Goal: Task Accomplishment & Management: Use online tool/utility

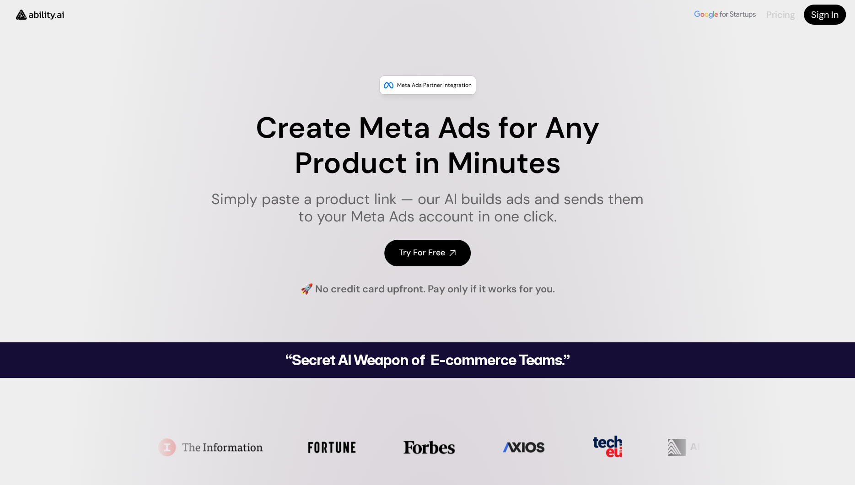
click at [777, 14] on link "Pricing" at bounding box center [780, 15] width 28 height 12
click at [743, 16] on img at bounding box center [725, 15] width 65 height 12
click at [449, 252] on icon at bounding box center [452, 253] width 11 height 11
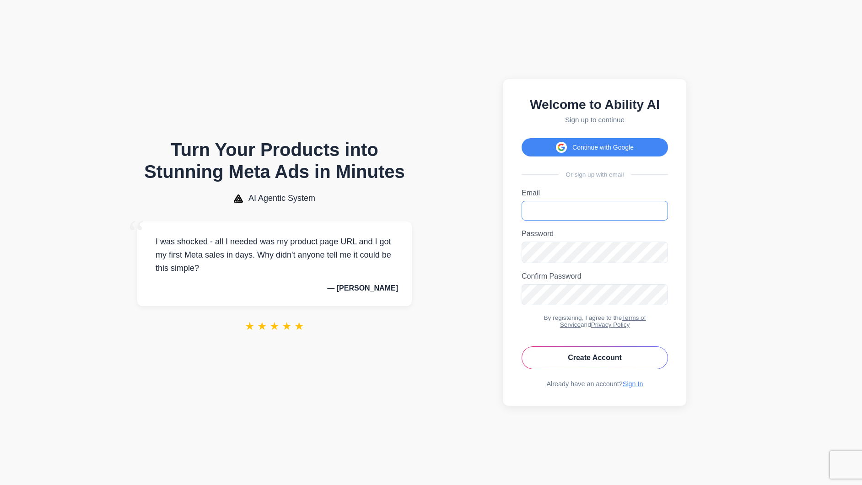
click at [564, 201] on input "Email" at bounding box center [595, 211] width 146 height 20
type input "**********"
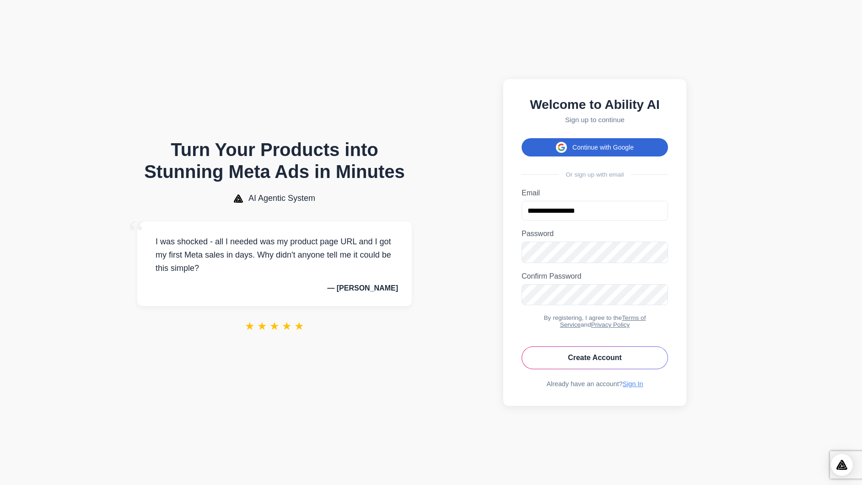
click at [613, 140] on button "Continue with Google" at bounding box center [595, 147] width 146 height 18
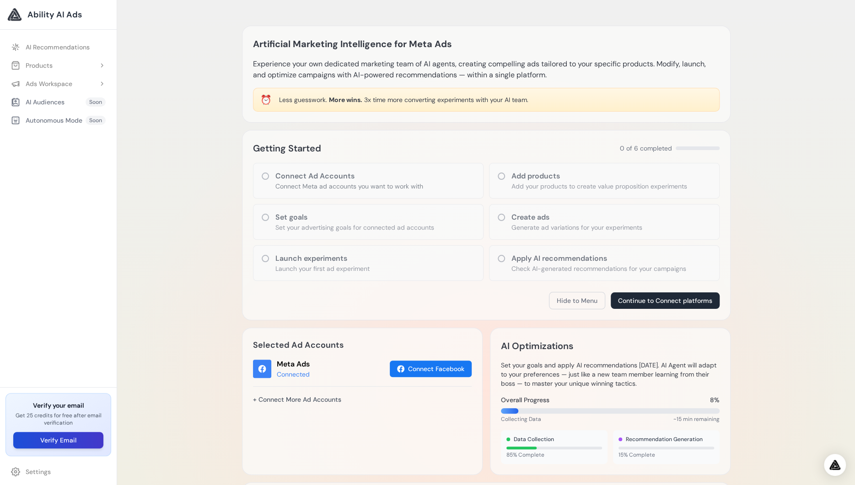
click at [64, 440] on button "Verify Email" at bounding box center [58, 440] width 90 height 16
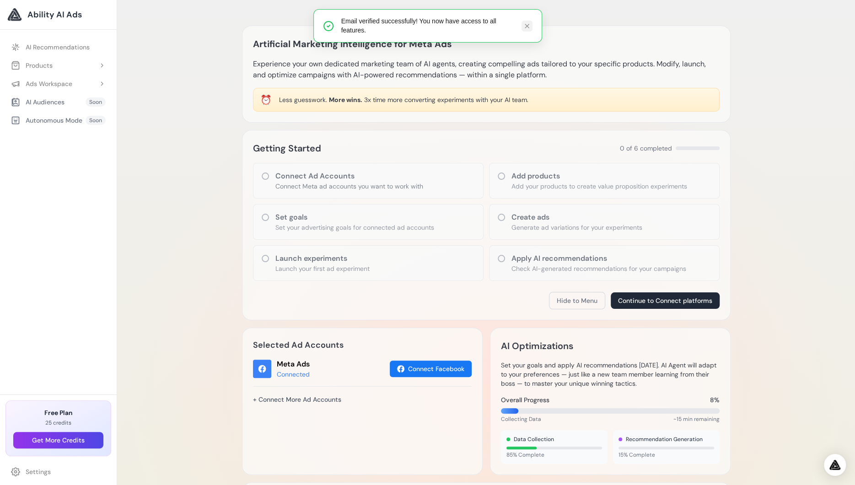
click at [529, 26] on icon at bounding box center [526, 25] width 7 height 7
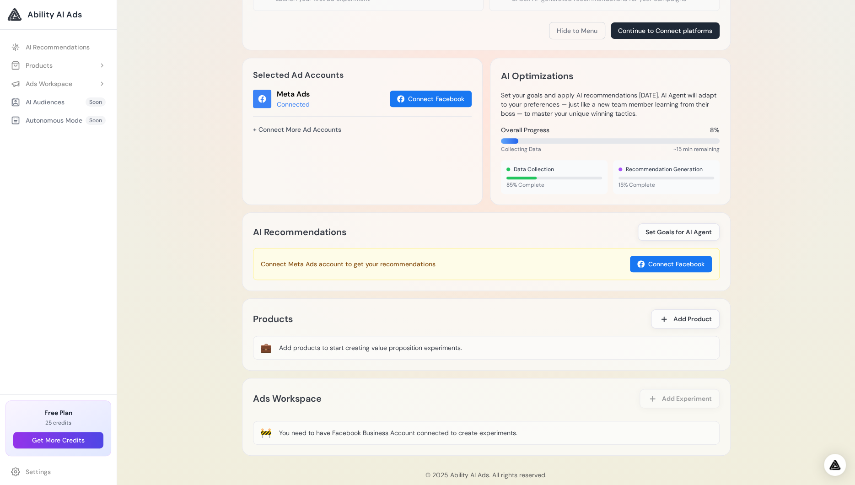
scroll to position [284, 0]
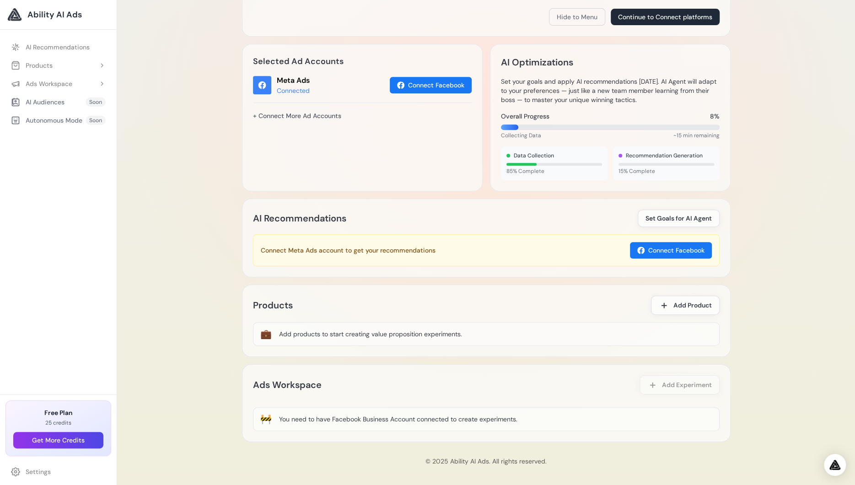
drag, startPoint x: 529, startPoint y: 418, endPoint x: 496, endPoint y: 414, distance: 33.6
click at [496, 414] on div "🚧 You need to have Facebook Business Account connected to create experiments." at bounding box center [486, 419] width 467 height 24
click at [607, 367] on div "Ads Workspace Add Experiment Loading experiments... 🚧 Create ads and launch exp…" at bounding box center [486, 403] width 489 height 78
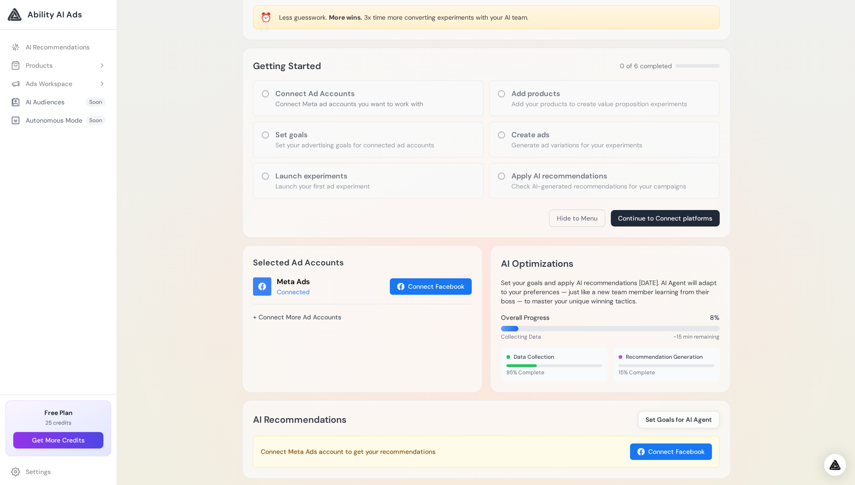
scroll to position [91, 0]
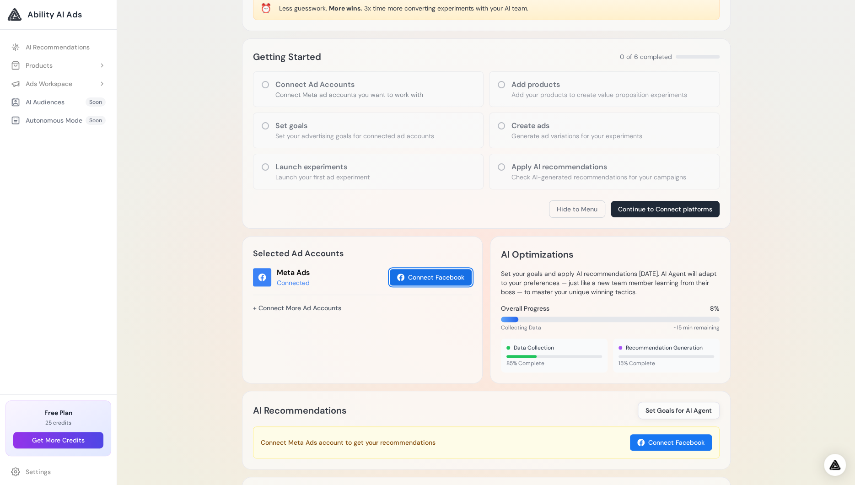
click at [434, 271] on button "Connect Facebook" at bounding box center [431, 277] width 82 height 16
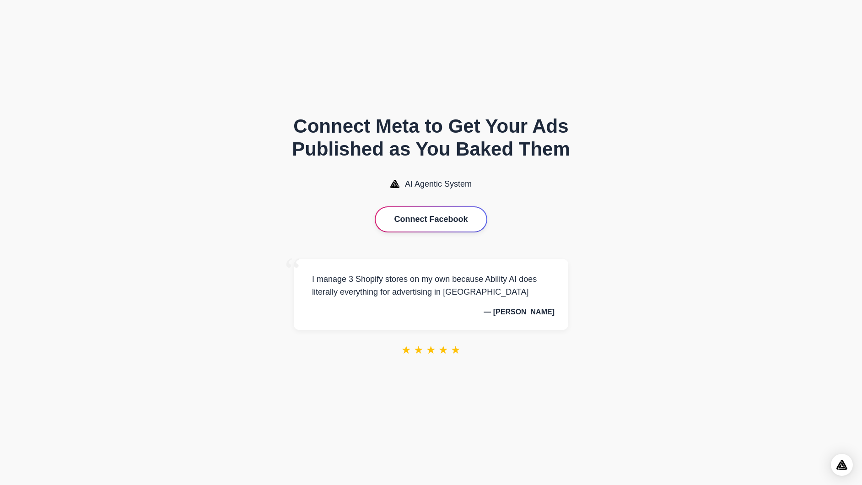
click at [422, 216] on button "Connect Facebook" at bounding box center [431, 219] width 110 height 24
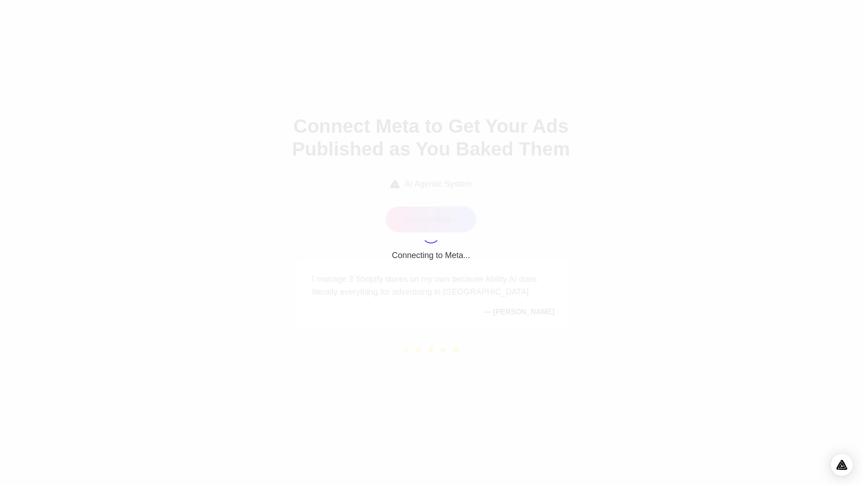
click at [626, 208] on div "Connecting to Meta..." at bounding box center [431, 242] width 862 height 485
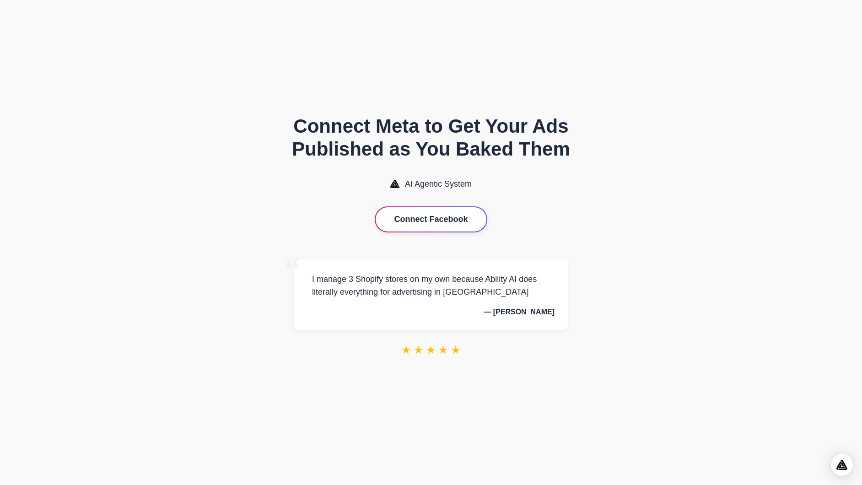
click at [436, 219] on button "Connect Facebook" at bounding box center [431, 219] width 110 height 24
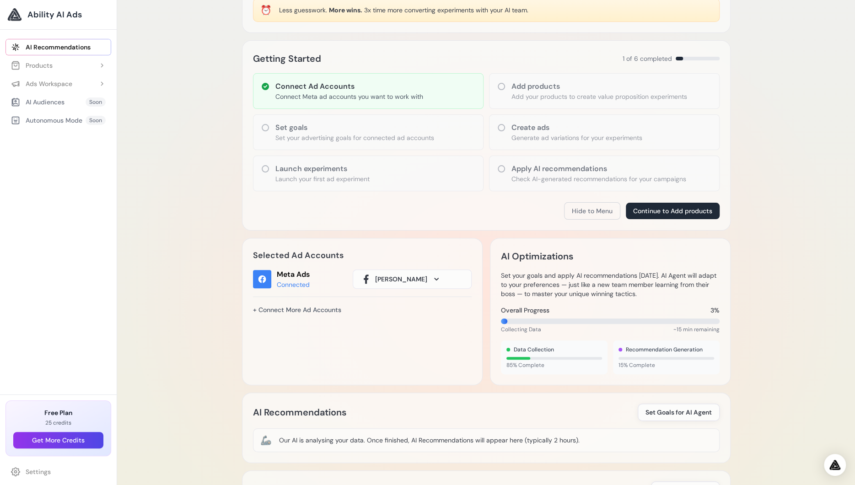
scroll to position [91, 0]
click at [435, 276] on icon at bounding box center [437, 277] width 4 height 2
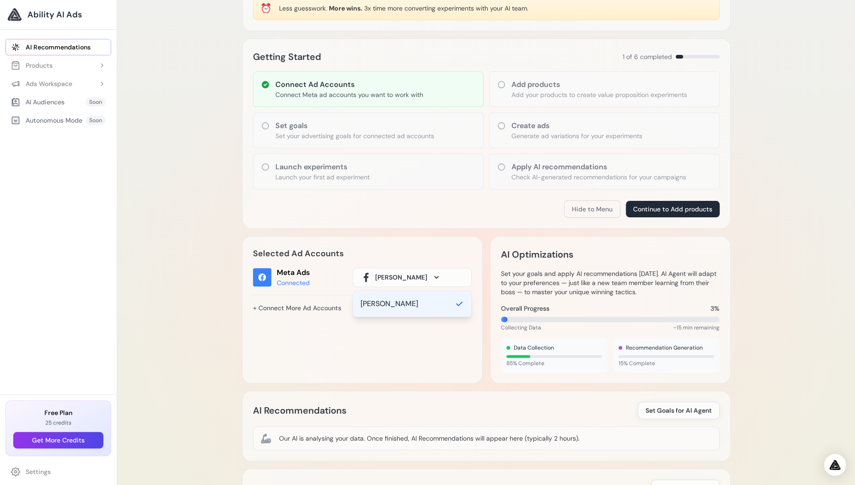
click at [435, 276] on icon at bounding box center [437, 277] width 4 height 2
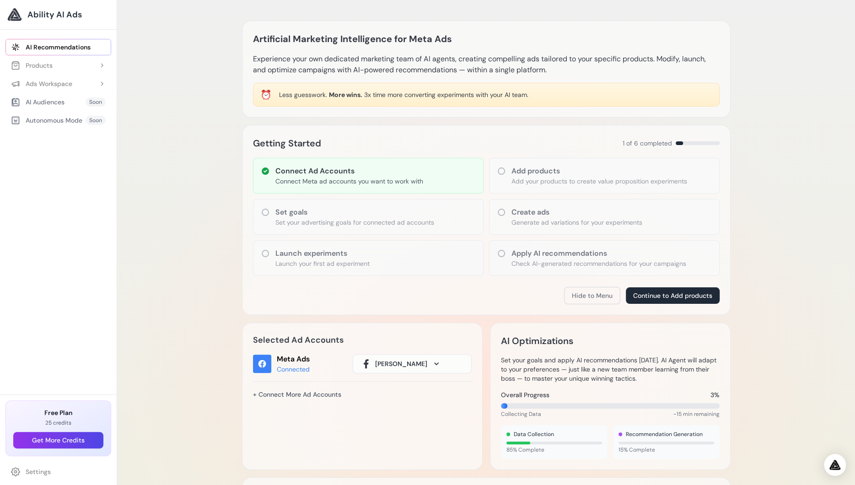
scroll to position [0, 0]
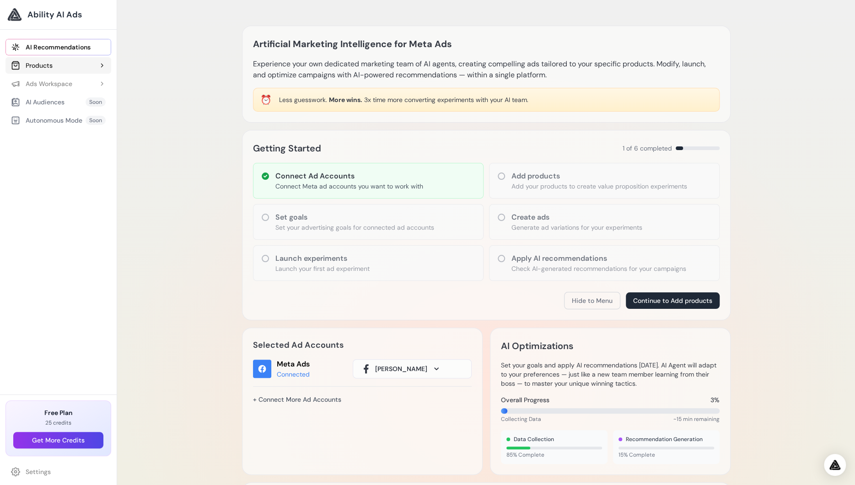
click at [69, 64] on button "Products" at bounding box center [58, 65] width 106 height 16
click at [49, 86] on link "Add Product" at bounding box center [63, 83] width 97 height 16
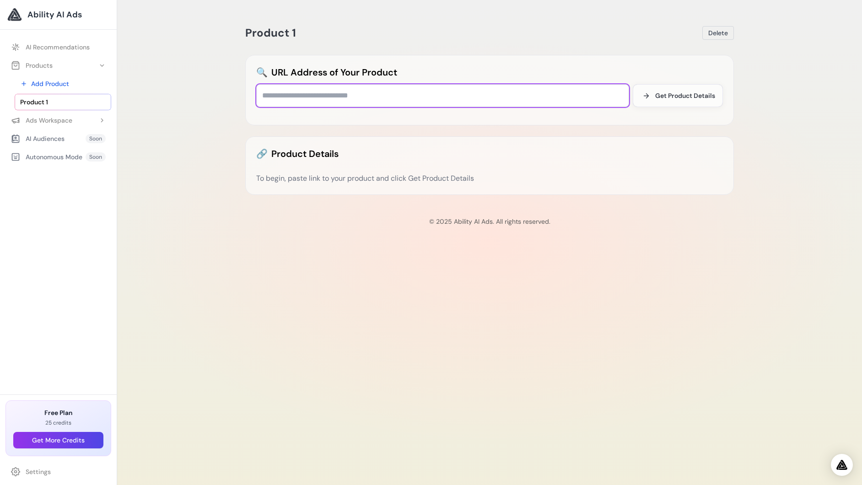
paste input "**********"
type input "**********"
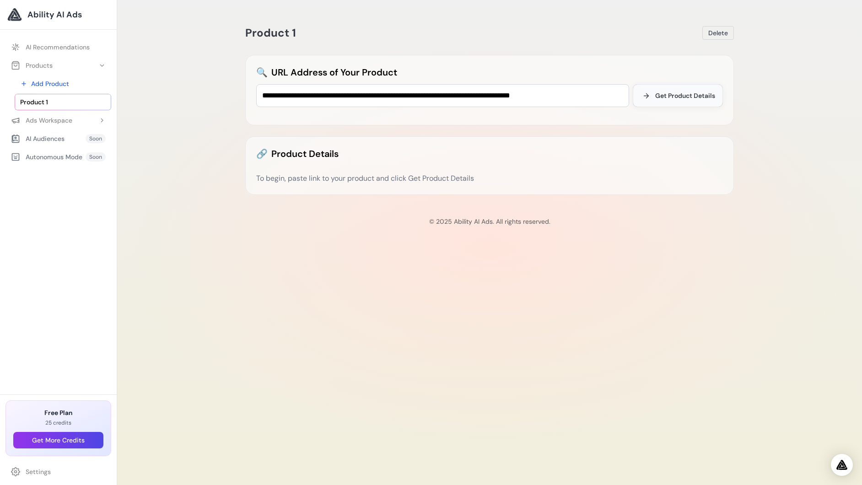
click at [674, 94] on span "Get Product Details" at bounding box center [685, 95] width 60 height 9
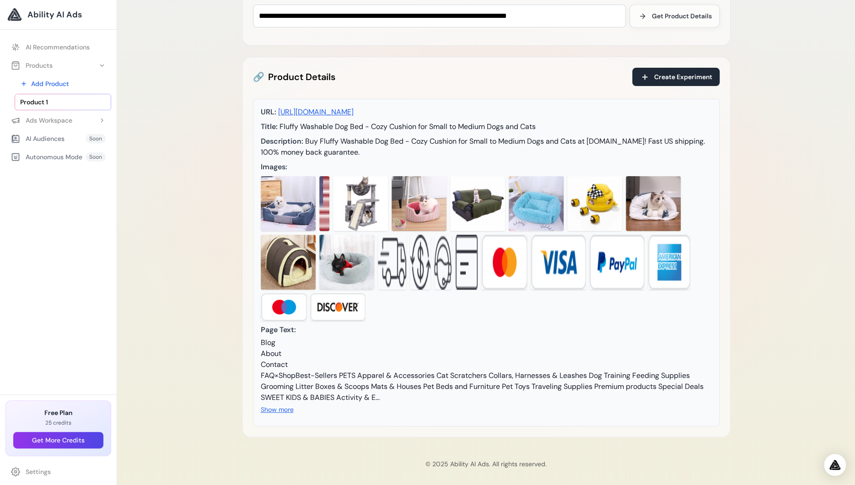
scroll to position [91, 0]
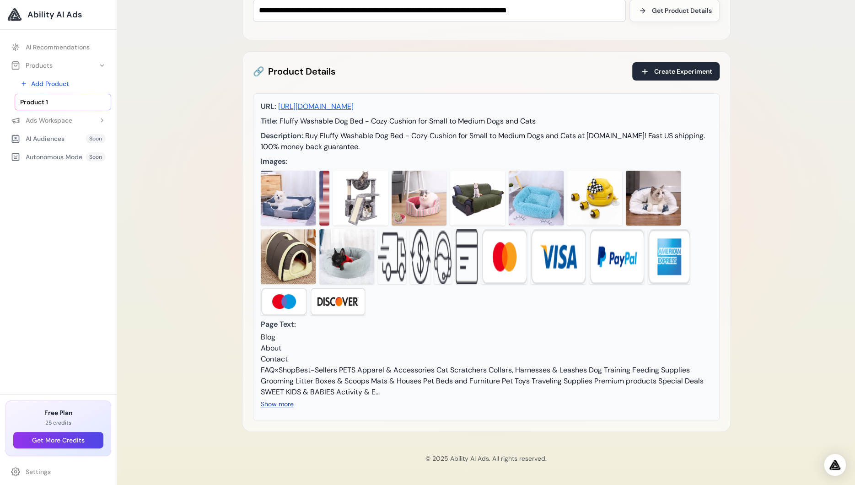
click at [279, 409] on button "Show more" at bounding box center [277, 403] width 33 height 9
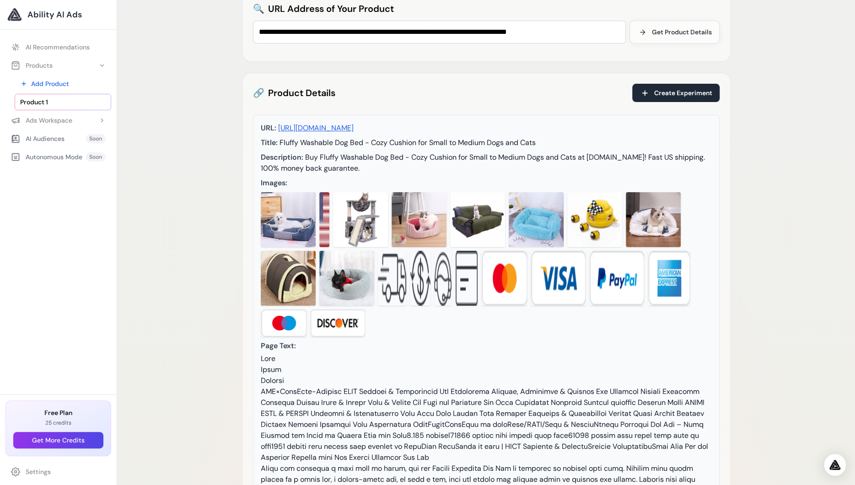
scroll to position [0, 0]
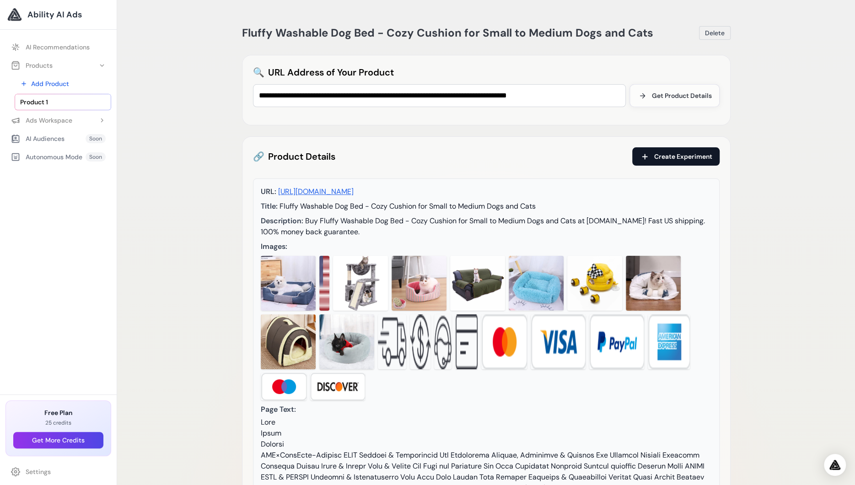
click at [687, 155] on span "Create Experiment" at bounding box center [683, 156] width 58 height 9
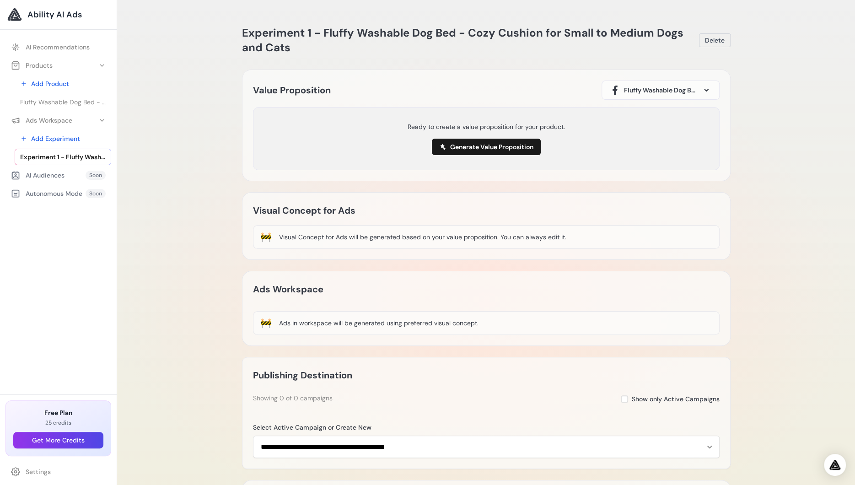
click at [707, 88] on span at bounding box center [706, 90] width 11 height 11
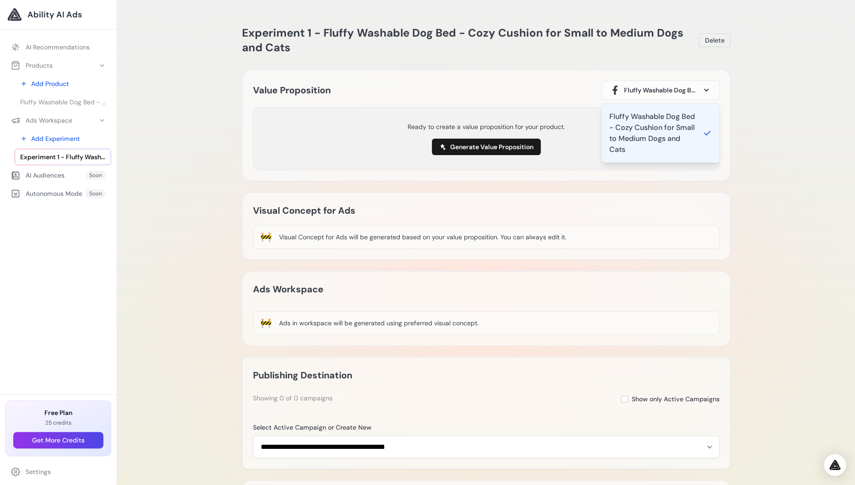
click at [707, 87] on span at bounding box center [706, 90] width 11 height 11
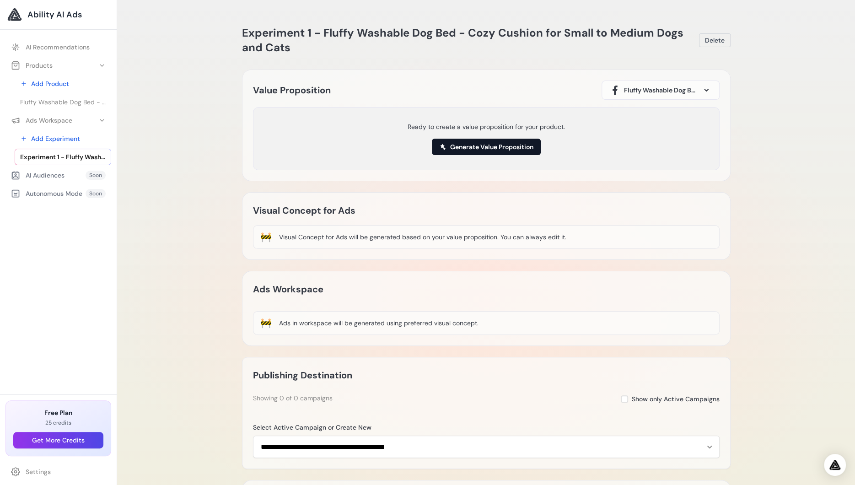
click at [494, 146] on button "Generate Value Proposition" at bounding box center [486, 147] width 109 height 16
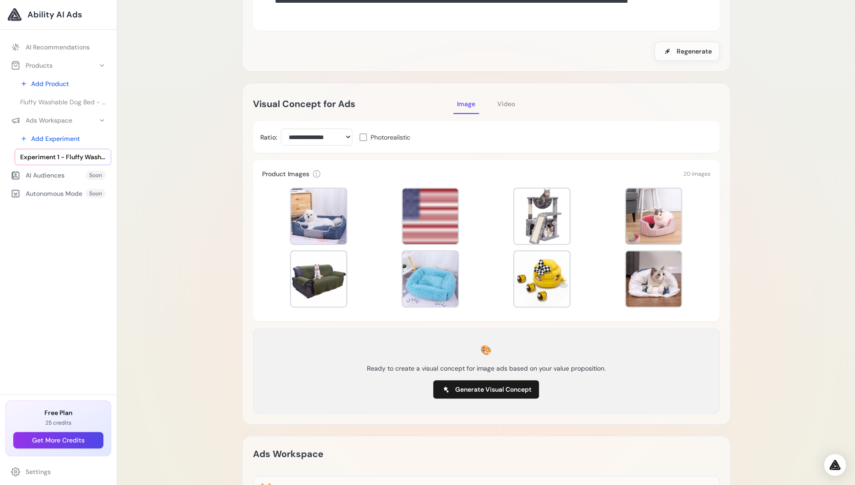
scroll to position [137, 0]
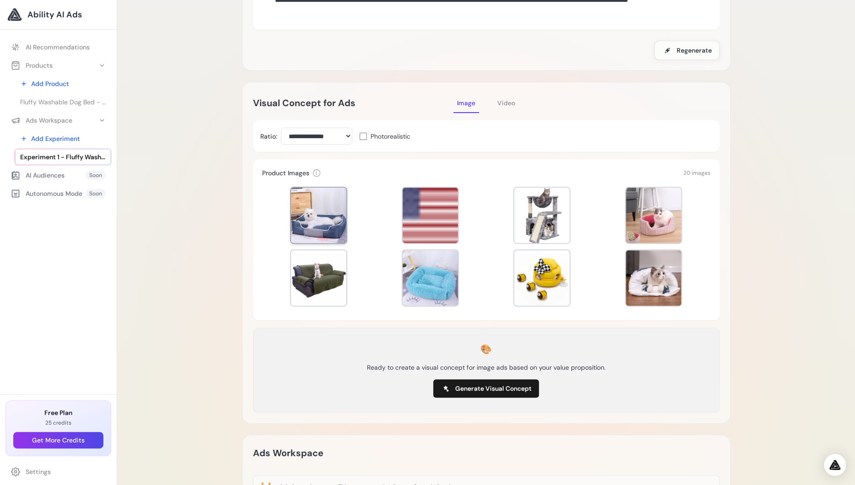
click at [301, 196] on div at bounding box center [318, 215] width 55 height 55
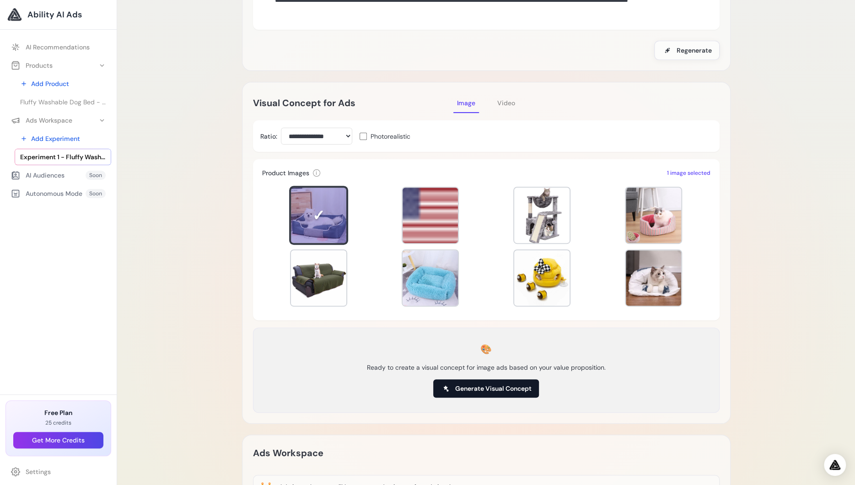
click at [498, 387] on span "Generate Visual Concept" at bounding box center [493, 388] width 76 height 9
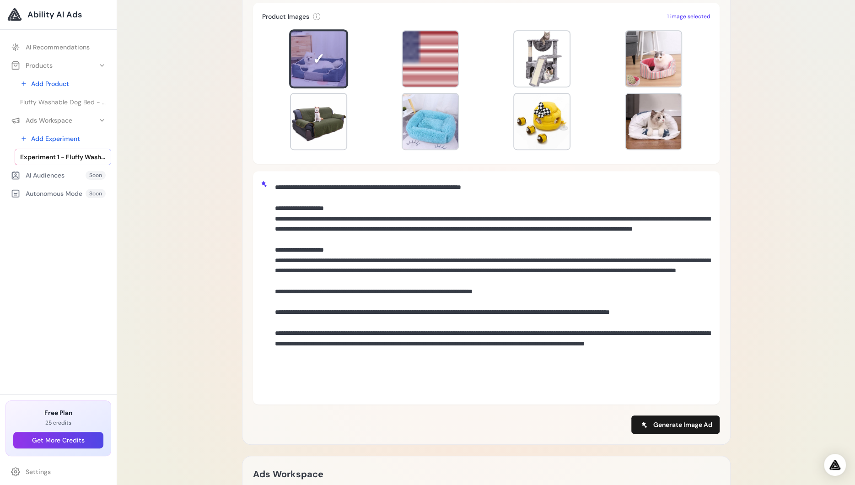
scroll to position [320, 0]
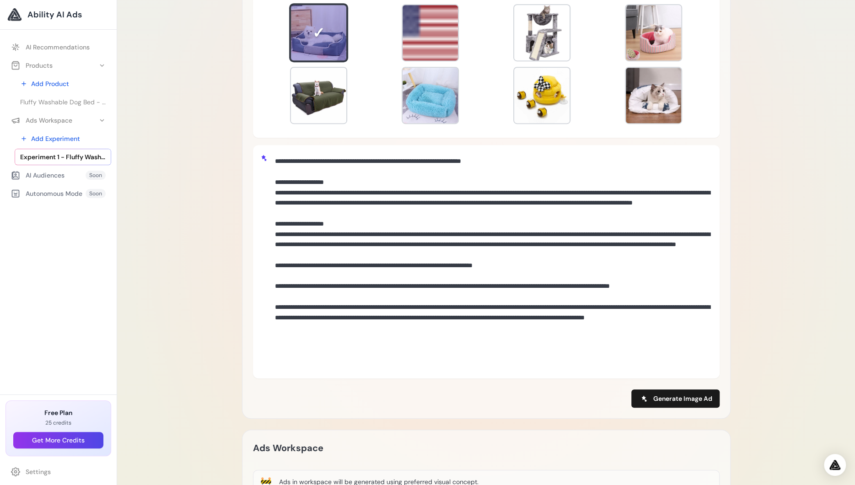
click at [407, 197] on textarea at bounding box center [491, 260] width 441 height 216
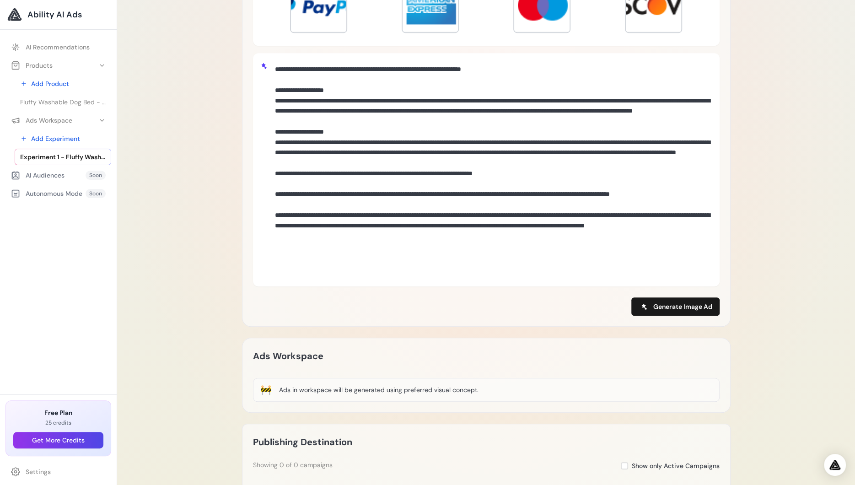
scroll to position [457, 0]
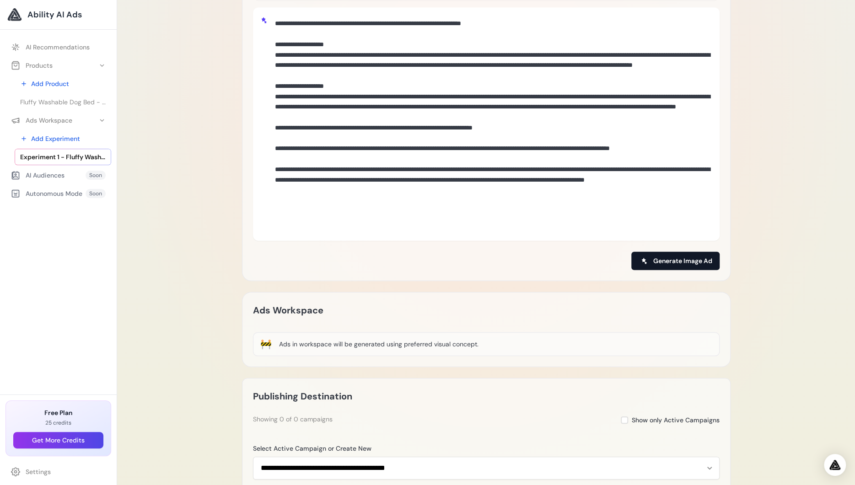
click at [691, 258] on span "Generate Image Ad" at bounding box center [682, 260] width 59 height 9
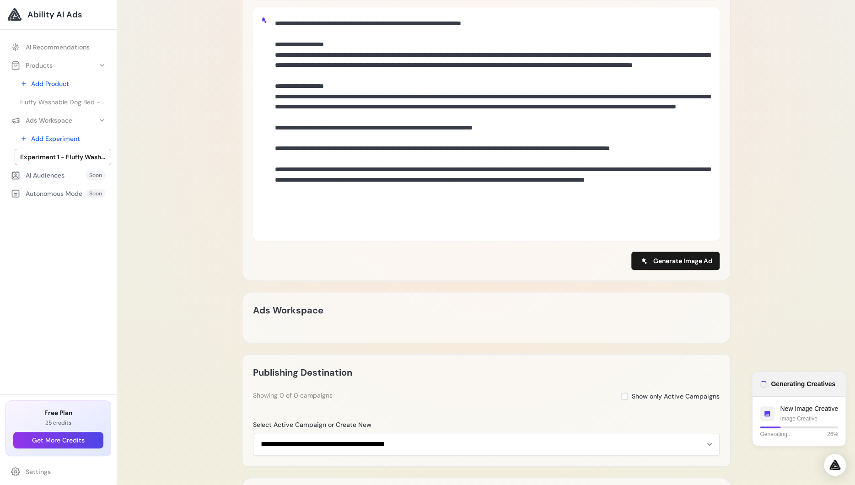
click at [209, 223] on div "Experiment 1 - Fluffy Washable Dog Bed - Cozy Cushion for Small to Medium Dogs …" at bounding box center [486, 71] width 738 height 1056
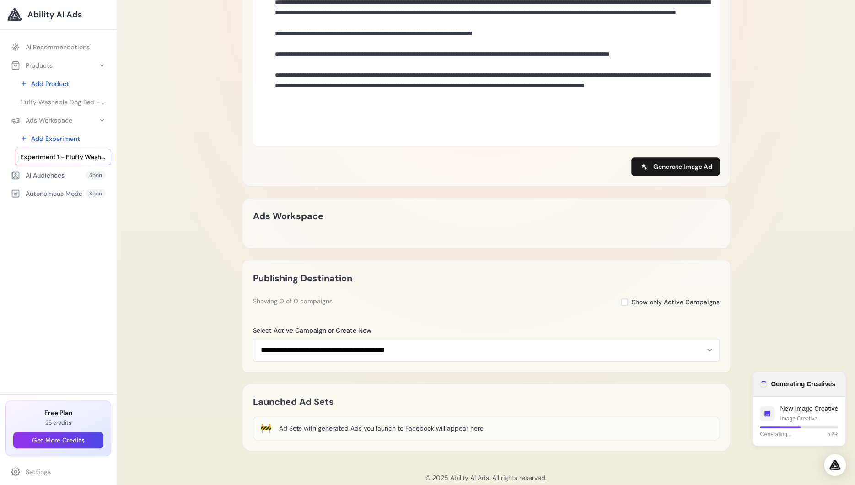
scroll to position [570, 0]
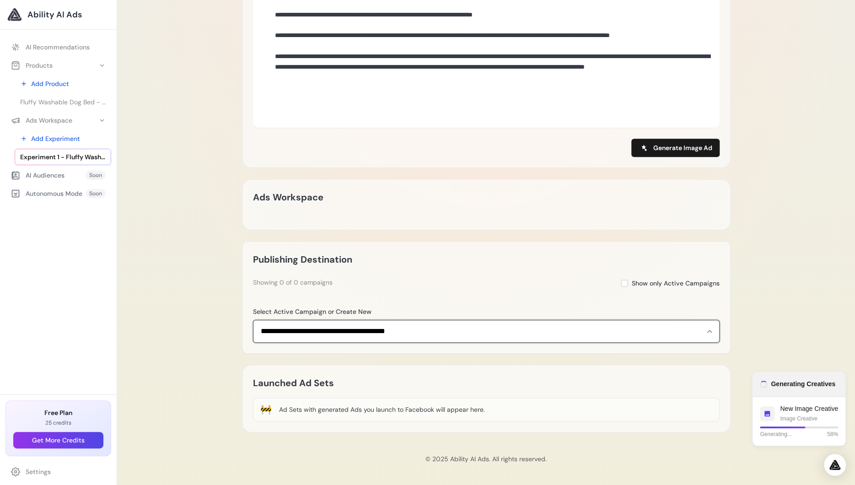
click at [710, 329] on select "**********" at bounding box center [486, 331] width 467 height 22
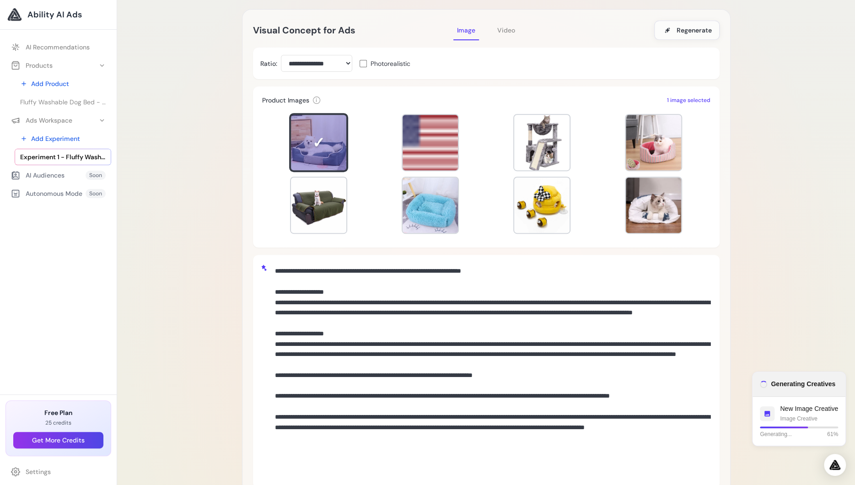
scroll to position [204, 0]
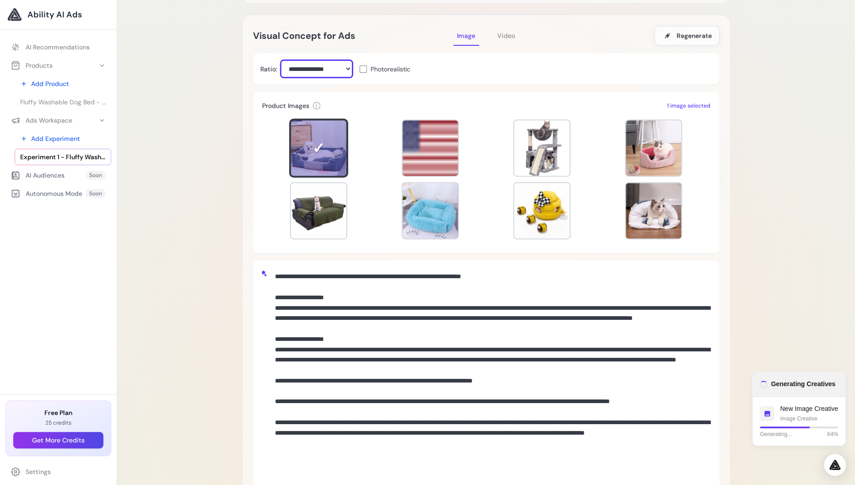
click at [347, 67] on select "**********" at bounding box center [316, 68] width 71 height 17
click at [370, 81] on div "**********" at bounding box center [486, 69] width 467 height 32
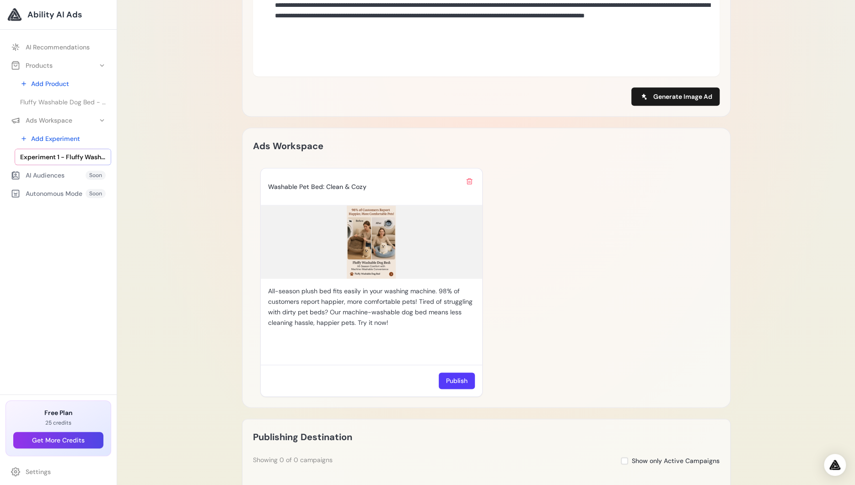
scroll to position [708, 0]
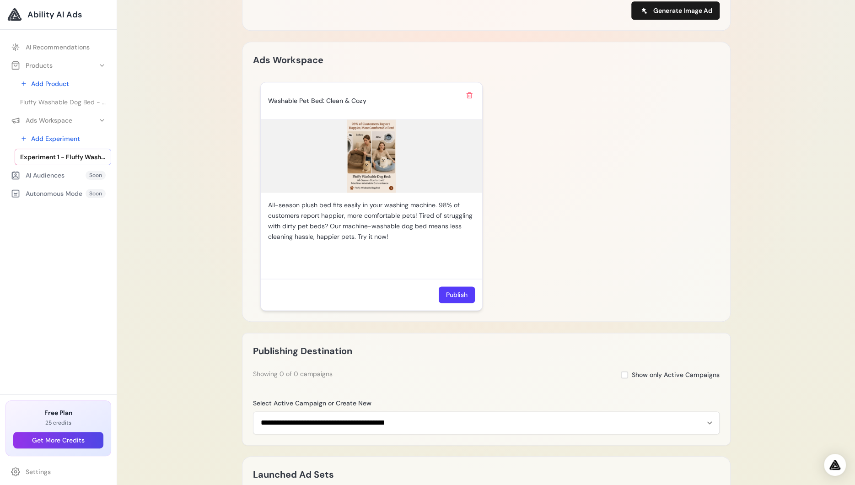
click at [369, 156] on img at bounding box center [371, 155] width 221 height 73
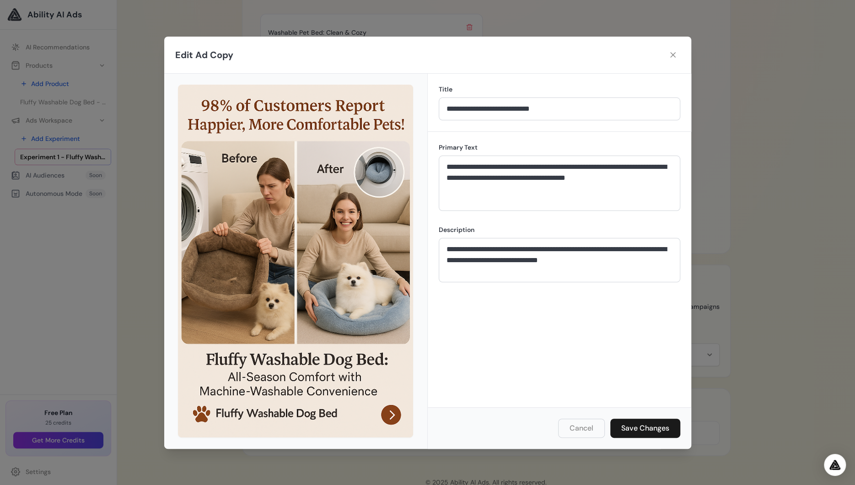
scroll to position [799, 0]
drag, startPoint x: 571, startPoint y: 46, endPoint x: 572, endPoint y: 56, distance: 10.1
click at [572, 56] on div "Edit Ad Copy" at bounding box center [427, 55] width 527 height 37
click at [672, 54] on icon at bounding box center [672, 54] width 9 height 9
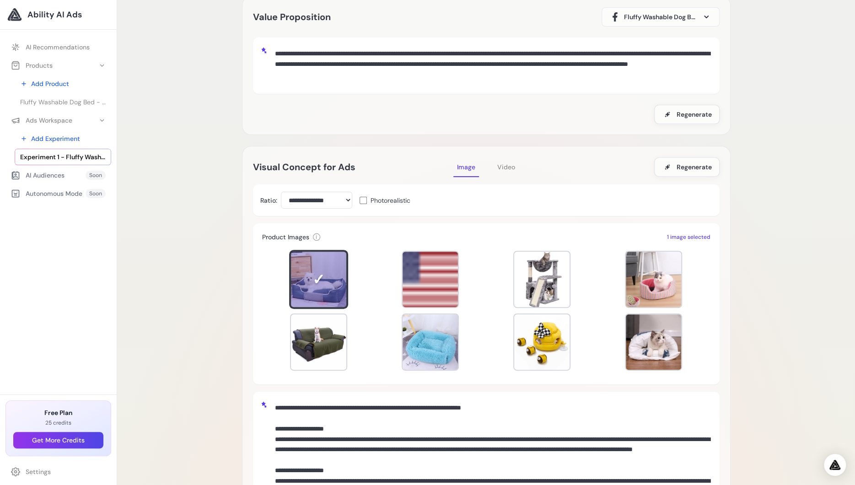
scroll to position [91, 0]
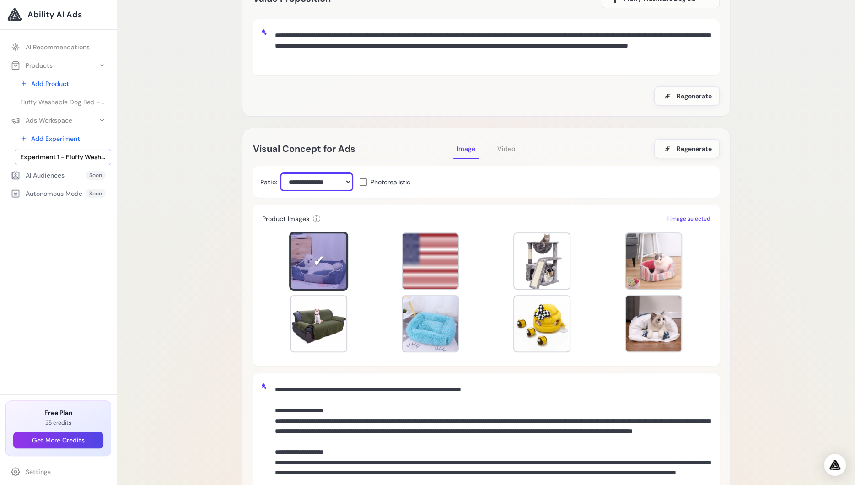
click at [348, 181] on select "**********" at bounding box center [316, 181] width 71 height 17
select select "***"
click at [281, 173] on select "**********" at bounding box center [316, 181] width 71 height 17
click at [511, 151] on span "Video" at bounding box center [506, 149] width 18 height 8
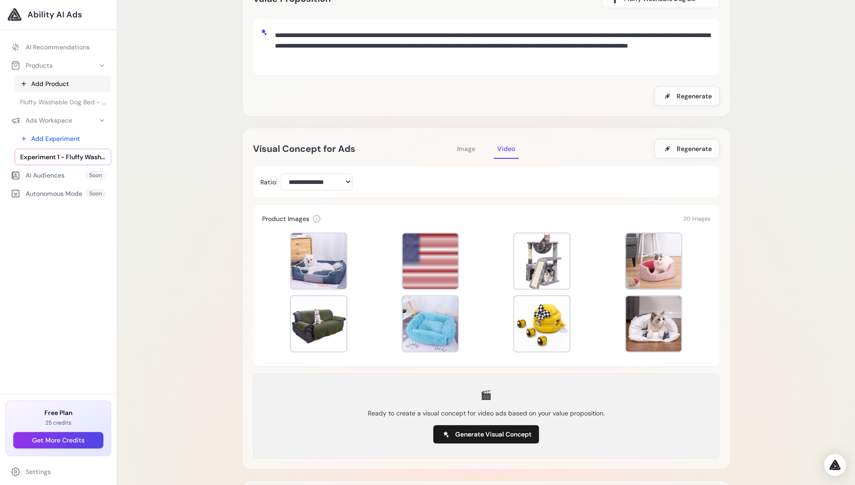
click at [53, 81] on link "Add Product" at bounding box center [63, 83] width 97 height 16
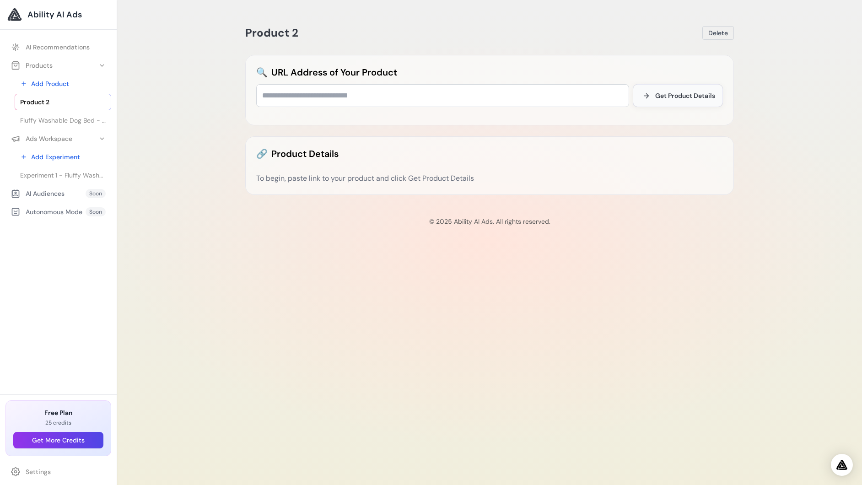
click at [678, 95] on span "Get Product Details" at bounding box center [685, 95] width 60 height 9
click at [48, 158] on link "Add Experiment" at bounding box center [63, 157] width 97 height 16
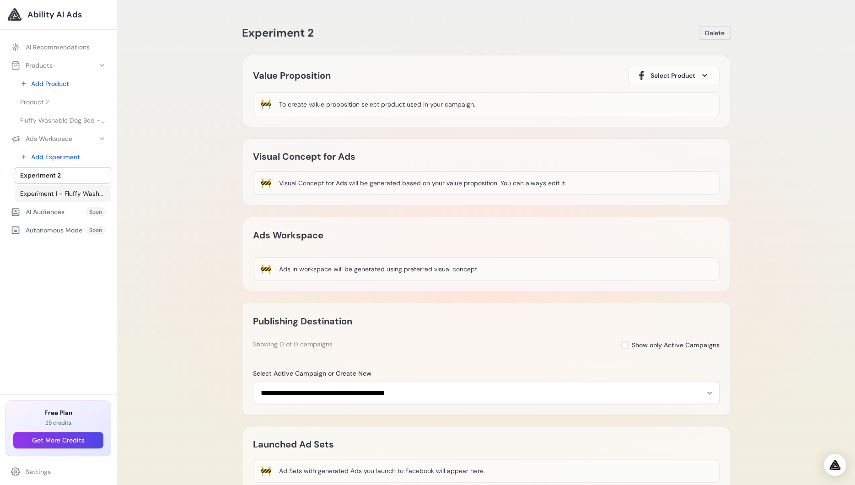
click at [48, 195] on span "Experiment 1 - Fluffy Washable Dog Bed - Cozy Cushion for Small to Medium Dogs …" at bounding box center [63, 193] width 86 height 9
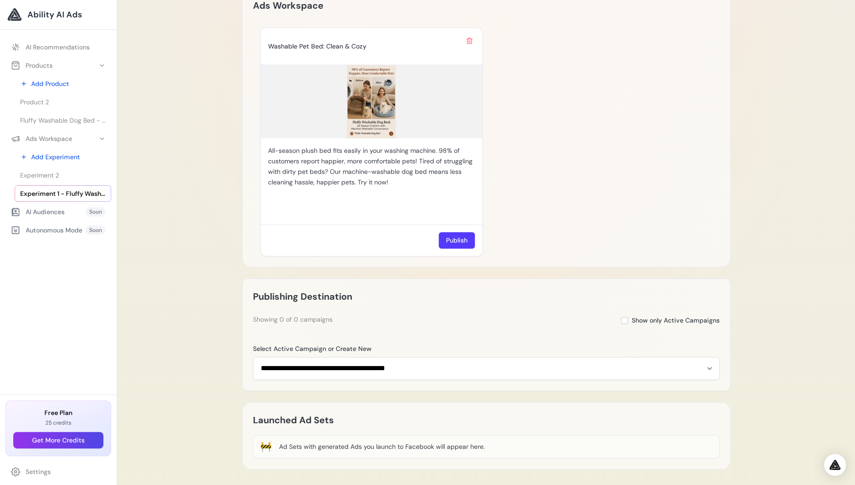
scroll to position [799, 0]
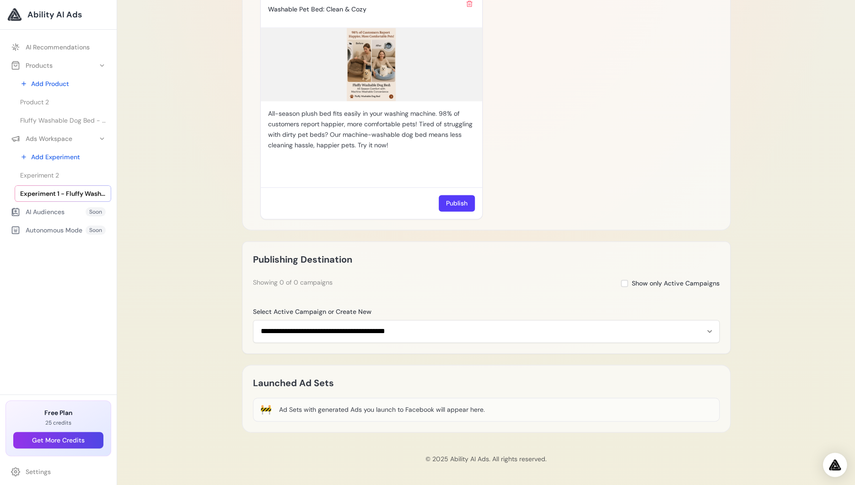
click at [833, 464] on img "Open Intercom Messenger" at bounding box center [835, 464] width 12 height 11
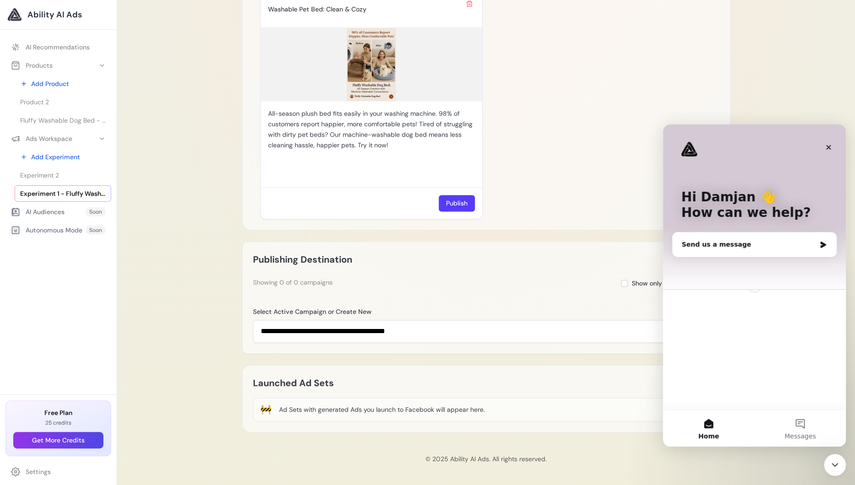
scroll to position [0, 0]
click at [828, 146] on icon "Close" at bounding box center [828, 147] width 5 height 5
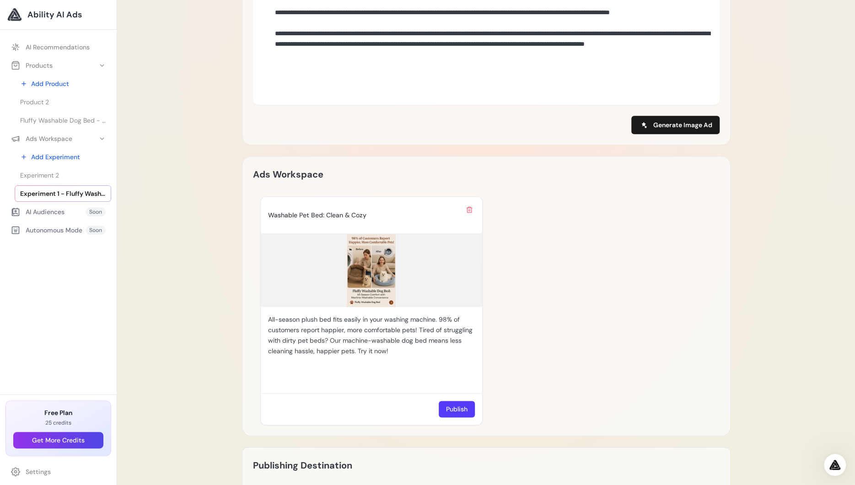
scroll to position [570, 0]
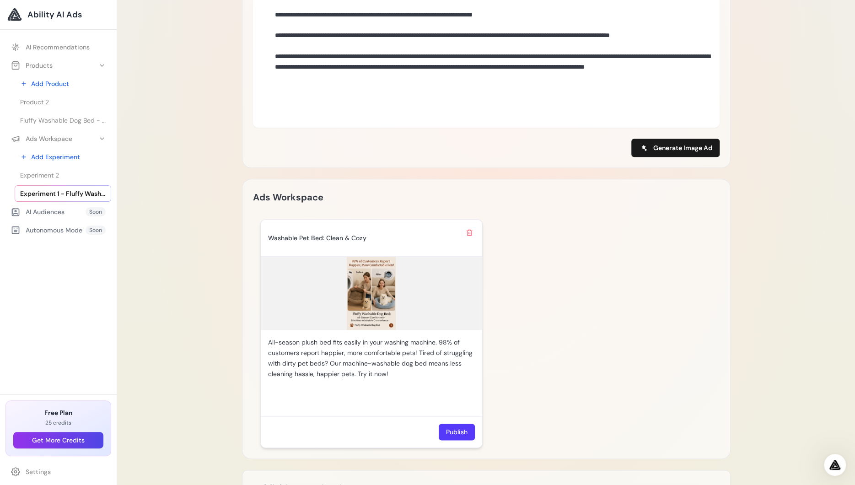
click at [379, 293] on img at bounding box center [371, 293] width 221 height 73
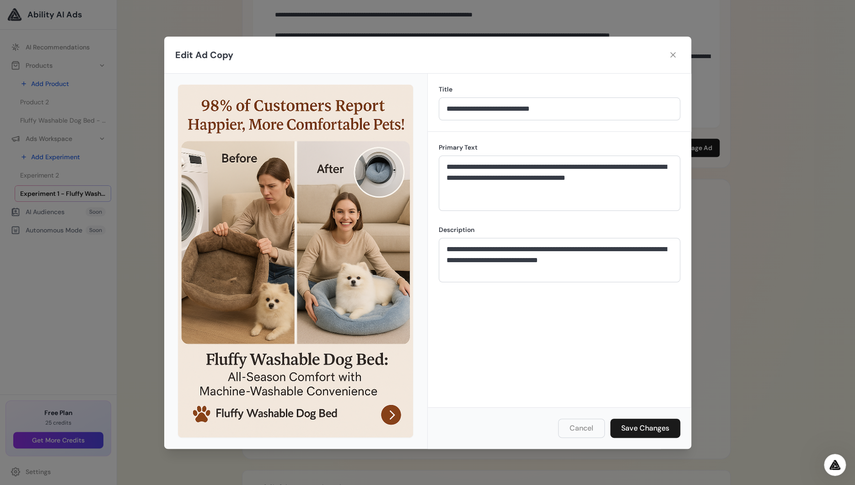
click at [323, 248] on img at bounding box center [296, 261] width 236 height 353
click at [394, 415] on img at bounding box center [296, 261] width 236 height 353
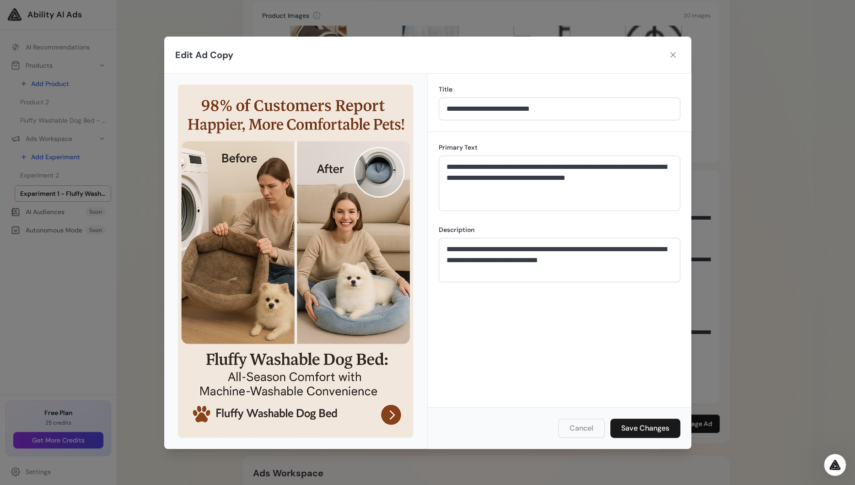
scroll to position [296, 0]
click at [670, 52] on icon at bounding box center [672, 54] width 9 height 9
